Goal: Task Accomplishment & Management: Manage account settings

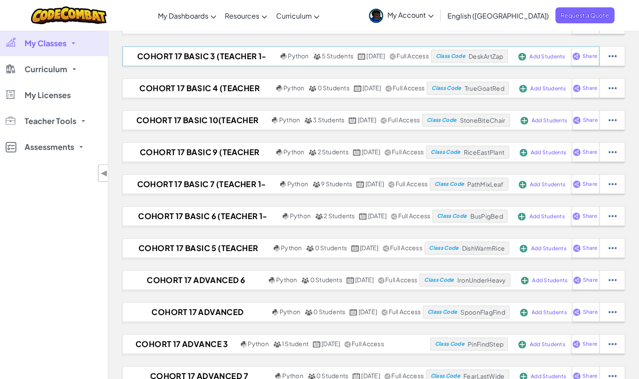
scroll to position [221, 0]
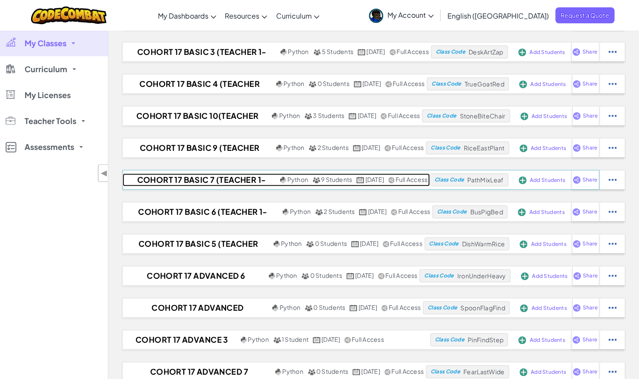
click at [183, 183] on h2 "Cohort 17 Basic 7 (Teacher 1-7)" at bounding box center [200, 179] width 155 height 13
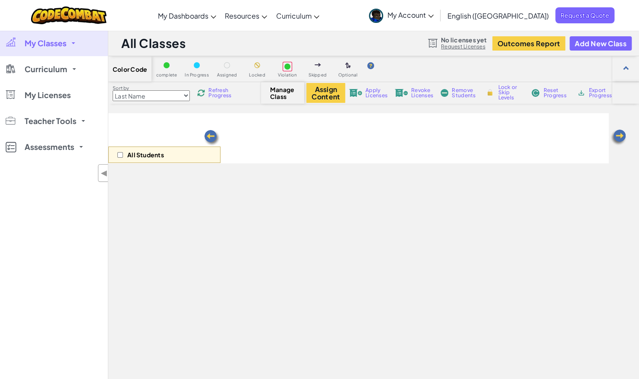
select select "57b621e7ad86a6efb5737e64"
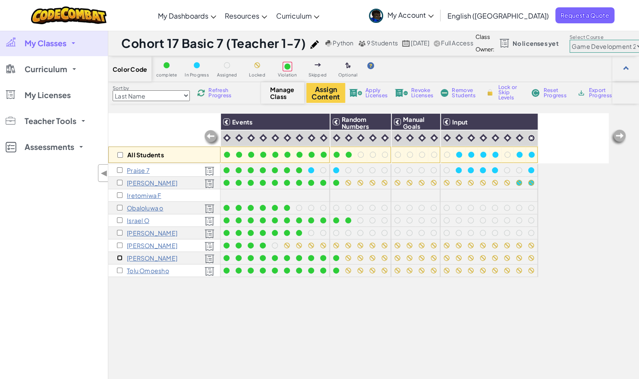
click at [121, 255] on input "checkbox" at bounding box center [120, 258] width 6 height 6
click at [348, 136] on img at bounding box center [349, 138] width 8 height 8
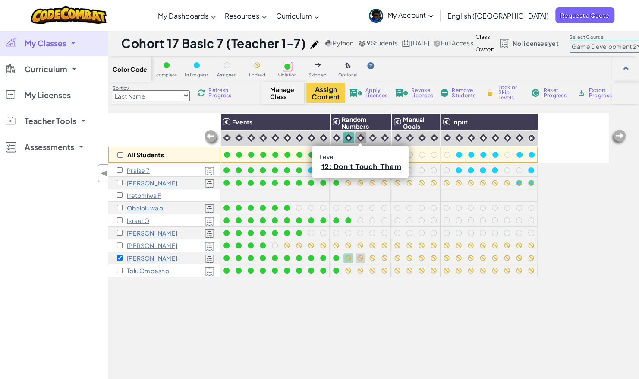
click at [360, 136] on img at bounding box center [361, 138] width 8 height 8
click at [370, 136] on img at bounding box center [373, 138] width 8 height 8
click at [382, 136] on img at bounding box center [385, 138] width 8 height 8
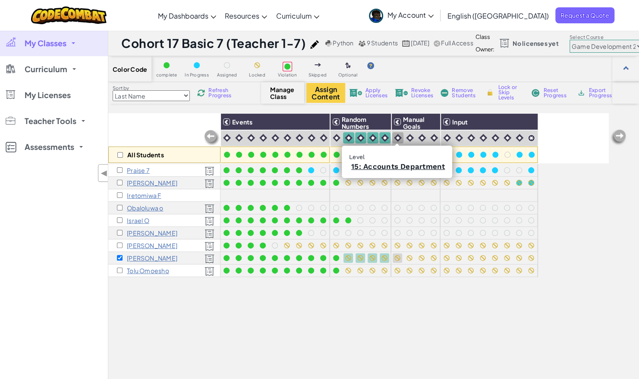
click at [394, 135] on img at bounding box center [398, 138] width 8 height 8
click at [406, 136] on img at bounding box center [410, 138] width 8 height 8
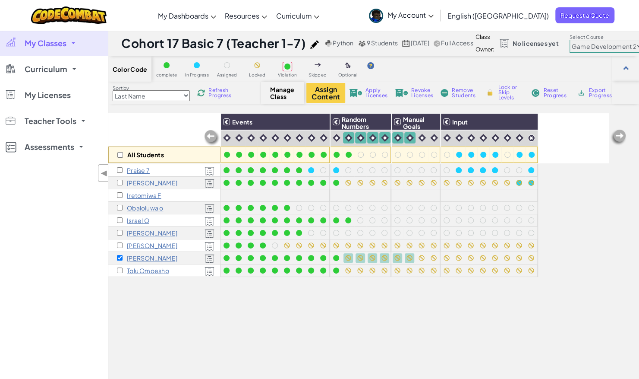
click at [493, 85] on div "Assign Content Apply Licenses Revoke Licenses Remove Students Lock or Skip Leve…" at bounding box center [458, 93] width 302 height 20
click at [490, 92] on img at bounding box center [490, 93] width 9 height 8
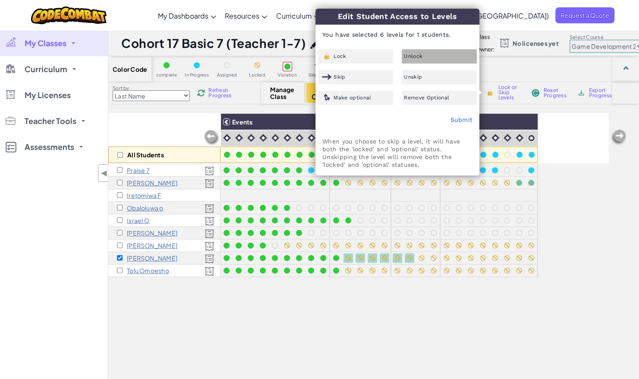
click at [418, 58] on span "Unlock" at bounding box center [413, 56] width 19 height 5
click at [462, 118] on link "Submit" at bounding box center [461, 119] width 22 height 7
click at [387, 343] on div "All Students Events Random Numbers Manual Goals Input Praise 7 [PERSON_NAME] Ir…" at bounding box center [358, 280] width 501 height 335
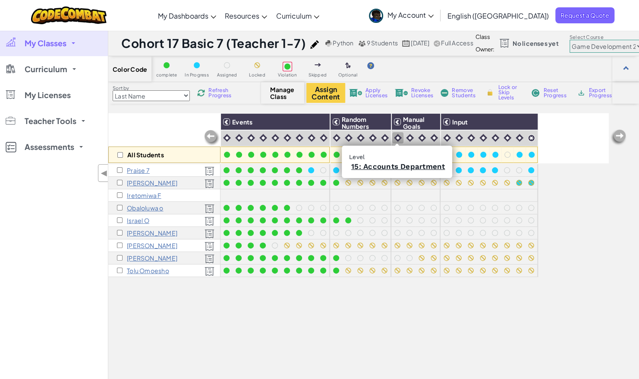
click at [395, 135] on img at bounding box center [398, 138] width 8 height 8
click at [406, 135] on img at bounding box center [410, 138] width 8 height 8
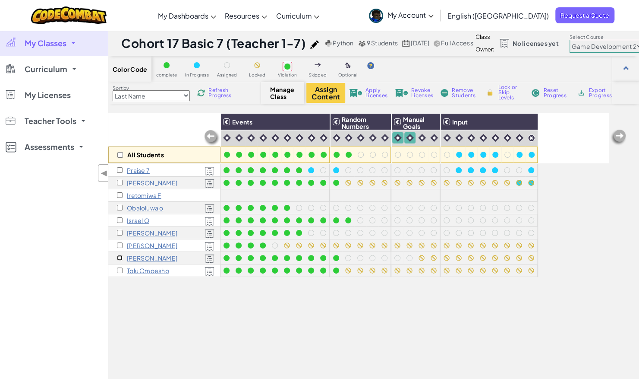
click at [120, 256] on input "checkbox" at bounding box center [120, 258] width 6 height 6
click at [497, 92] on div "Lock or Skip Levels" at bounding box center [504, 92] width 41 height 6
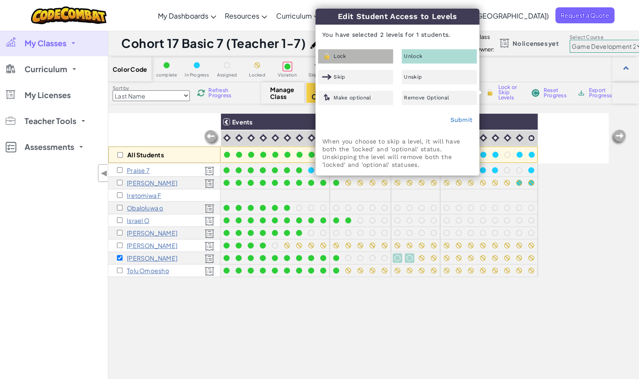
click at [379, 61] on div "Lock" at bounding box center [355, 56] width 75 height 14
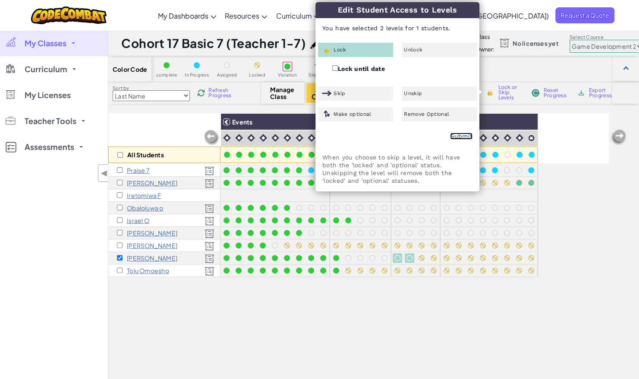
click at [463, 134] on link "Submit" at bounding box center [461, 136] width 22 height 7
checkbox input "false"
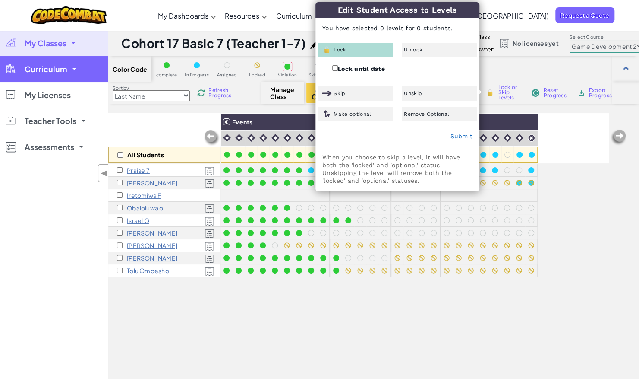
click at [76, 63] on link "Curriculum" at bounding box center [54, 69] width 108 height 26
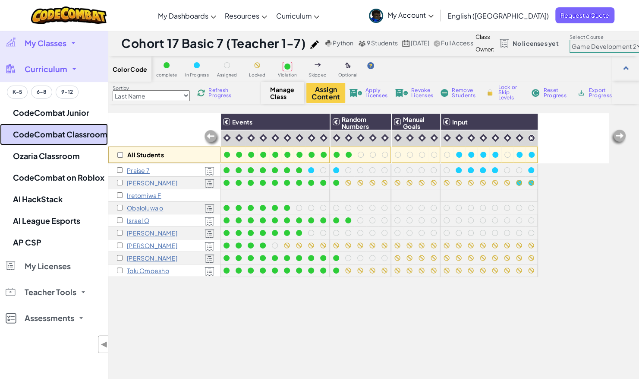
click at [54, 135] on link "CodeCombat Classroom" at bounding box center [54, 134] width 108 height 22
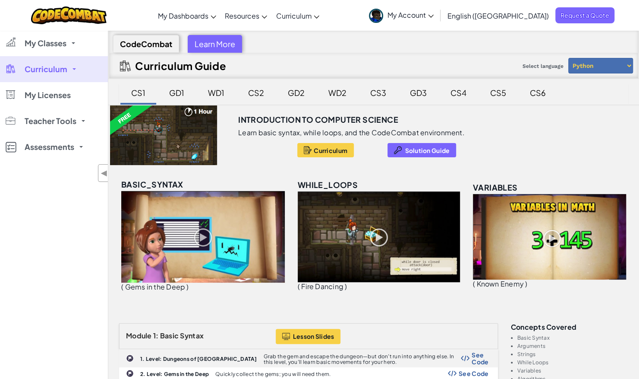
click at [300, 95] on div "GD2" at bounding box center [296, 92] width 34 height 20
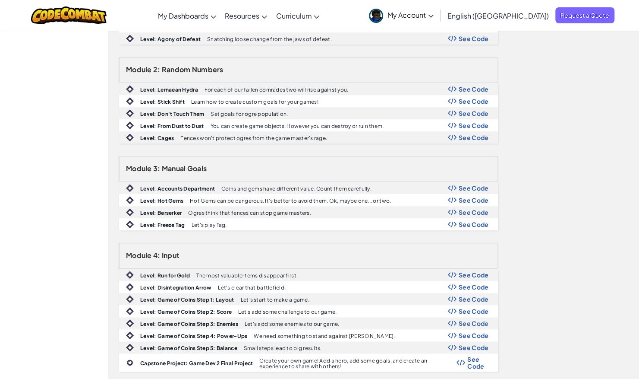
scroll to position [269, 0]
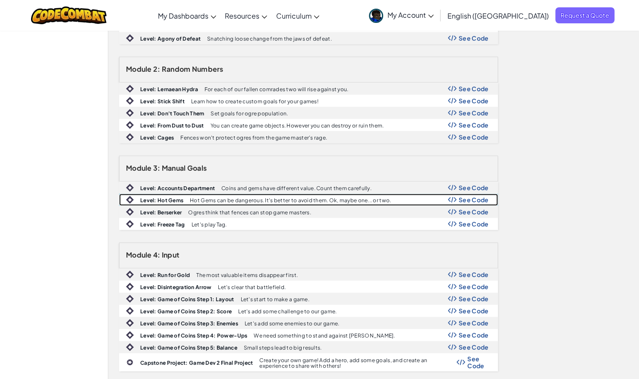
click at [465, 196] on span "See Code" at bounding box center [474, 199] width 30 height 7
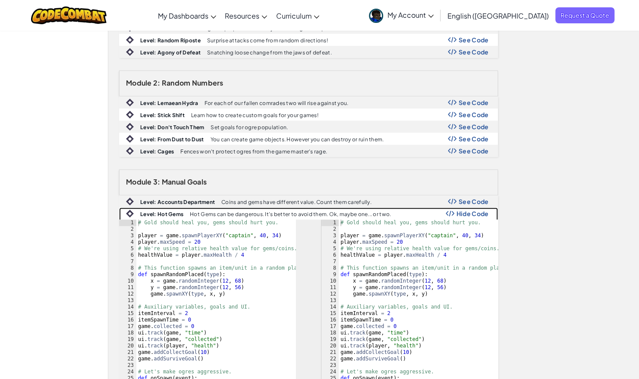
scroll to position [257, 0]
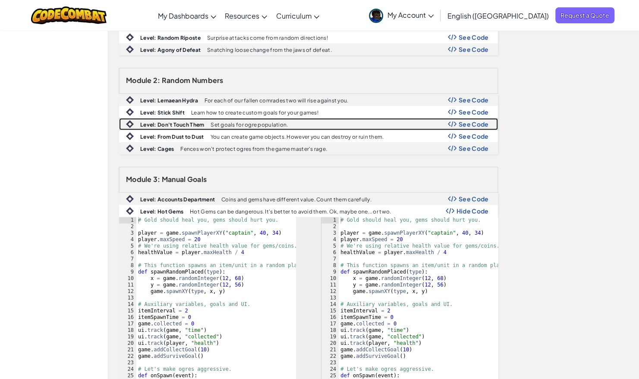
click at [467, 120] on span "See Code" at bounding box center [474, 123] width 30 height 7
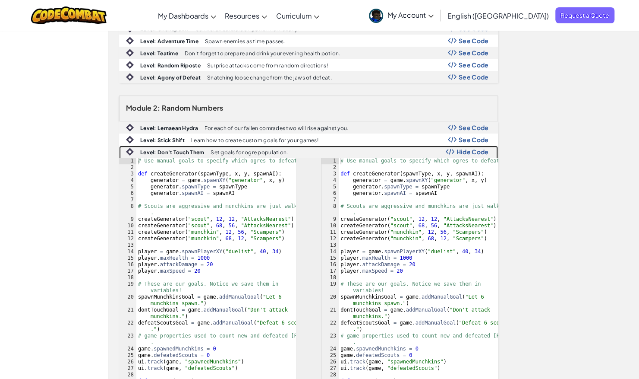
scroll to position [229, 0]
